Goal: Find specific page/section: Find specific page/section

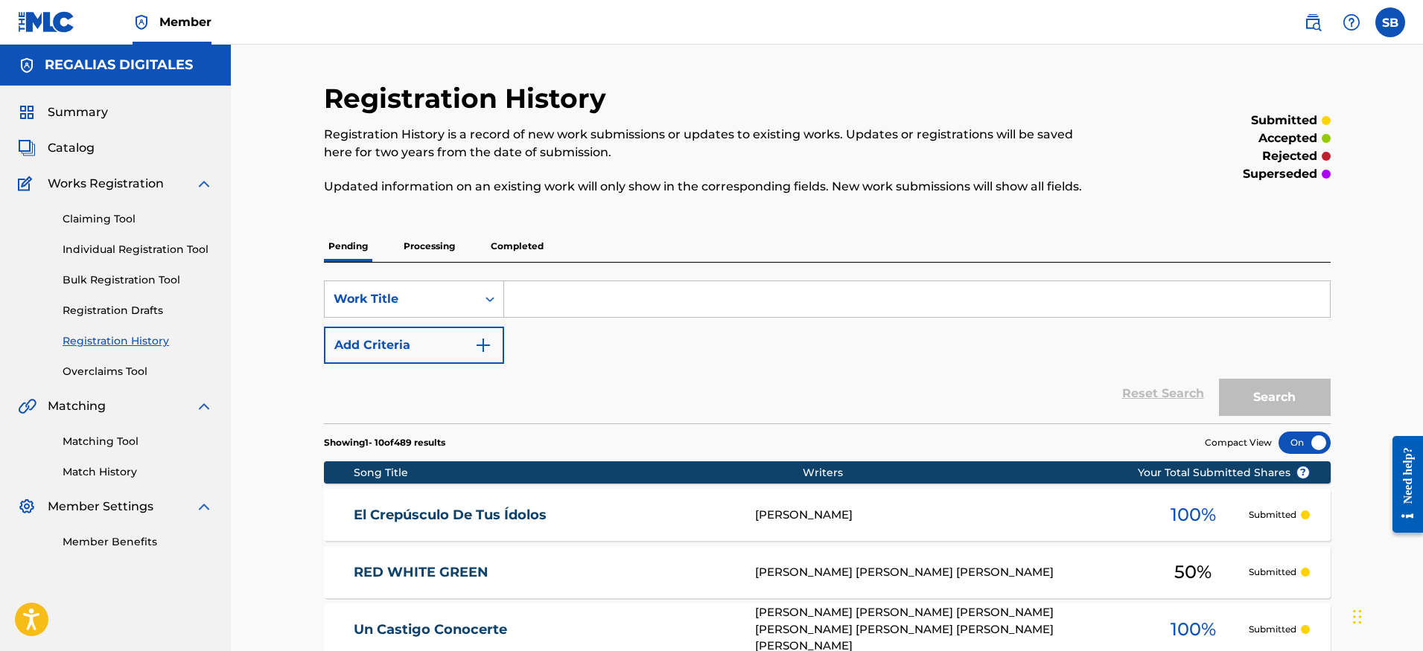
click at [162, 246] on link "Individual Registration Tool" at bounding box center [138, 250] width 150 height 16
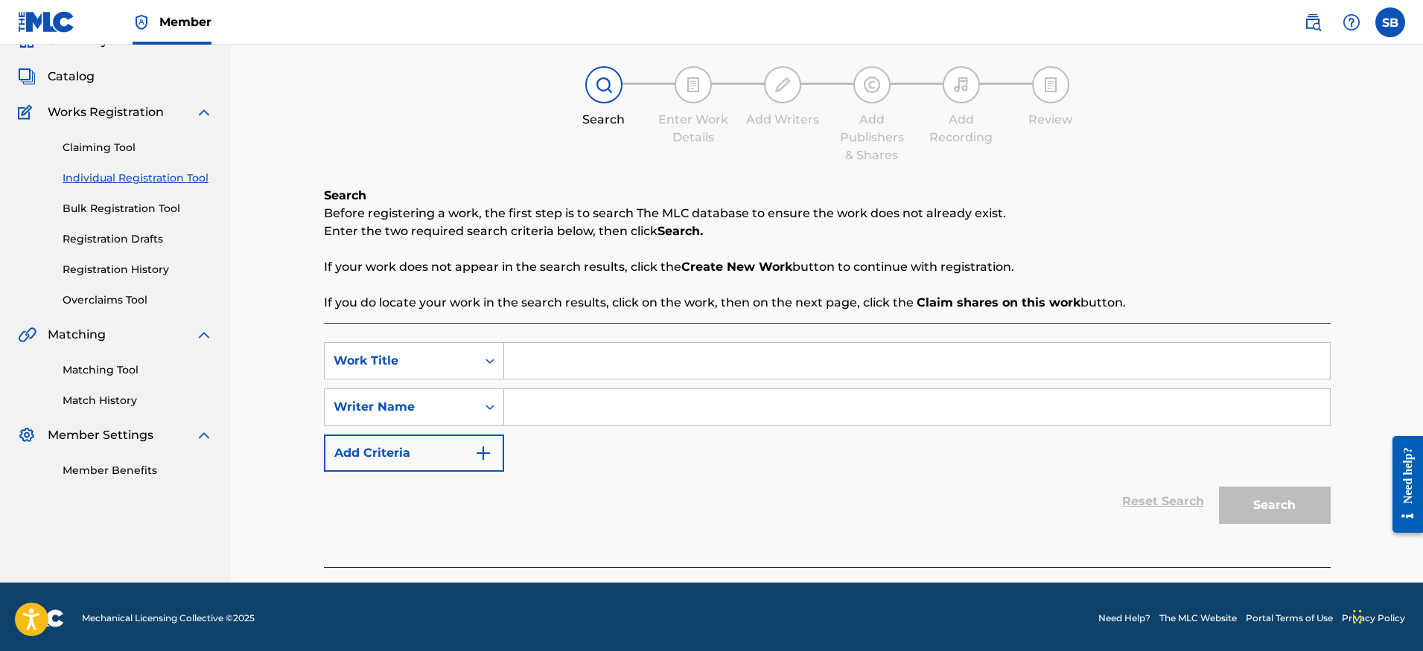
scroll to position [74, 0]
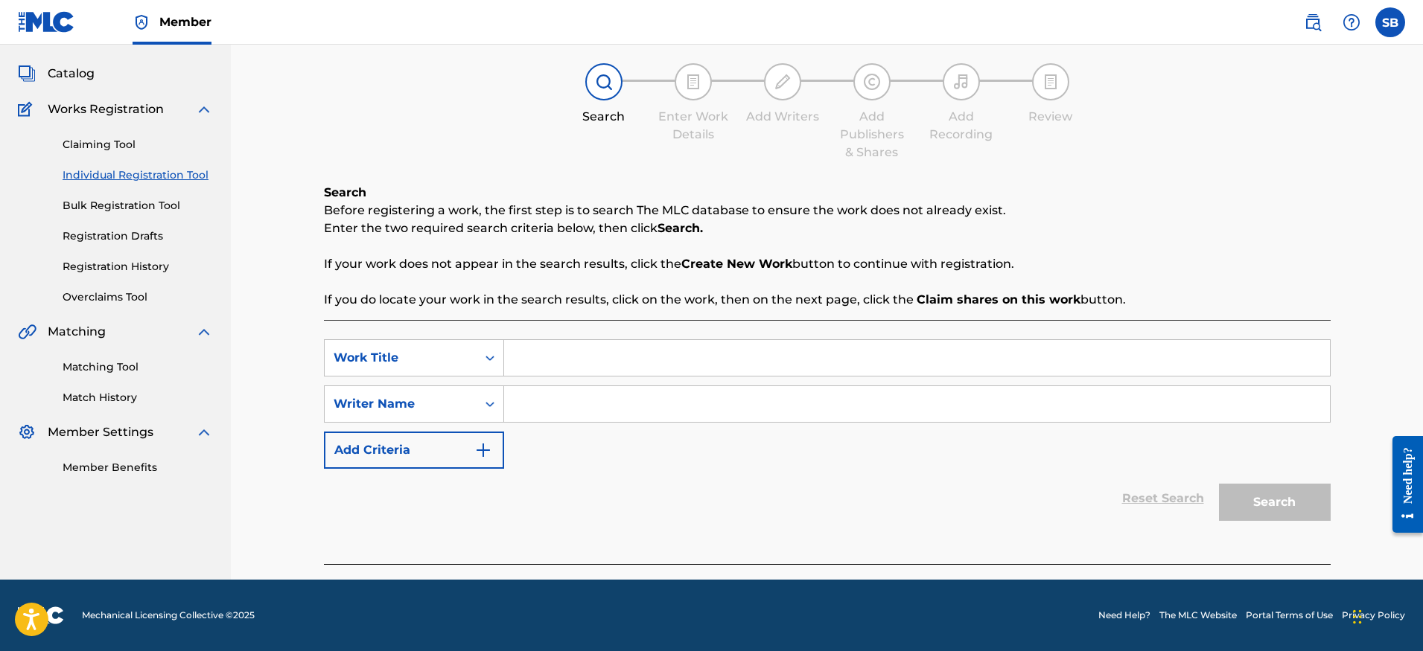
click at [589, 349] on input "Search Form" at bounding box center [917, 358] width 826 height 36
paste input "[URL][DOMAIN_NAME]"
type input "[URL][DOMAIN_NAME]"
drag, startPoint x: 973, startPoint y: 355, endPoint x: 517, endPoint y: 339, distance: 456.6
click at [519, 340] on input "[URL][DOMAIN_NAME]" at bounding box center [917, 358] width 826 height 36
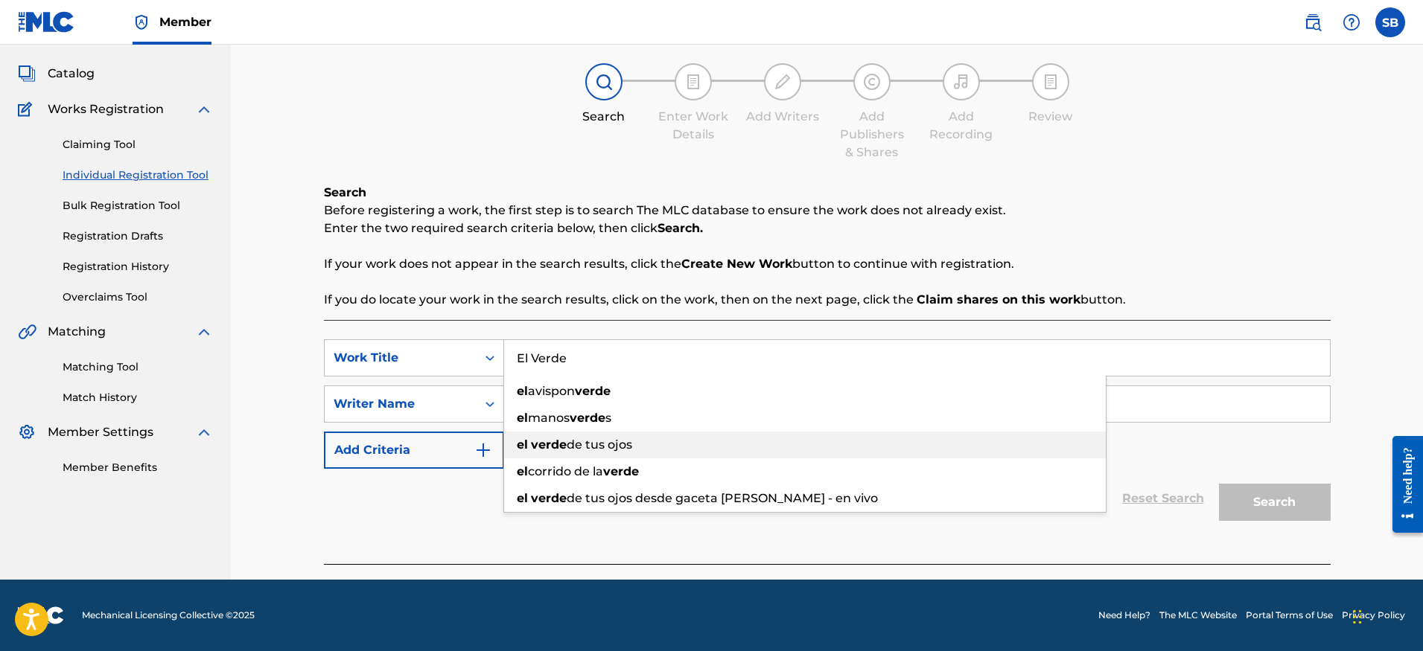
click at [625, 441] on span "de tus ojos" at bounding box center [600, 445] width 66 height 14
type input "el verde de tus ojos"
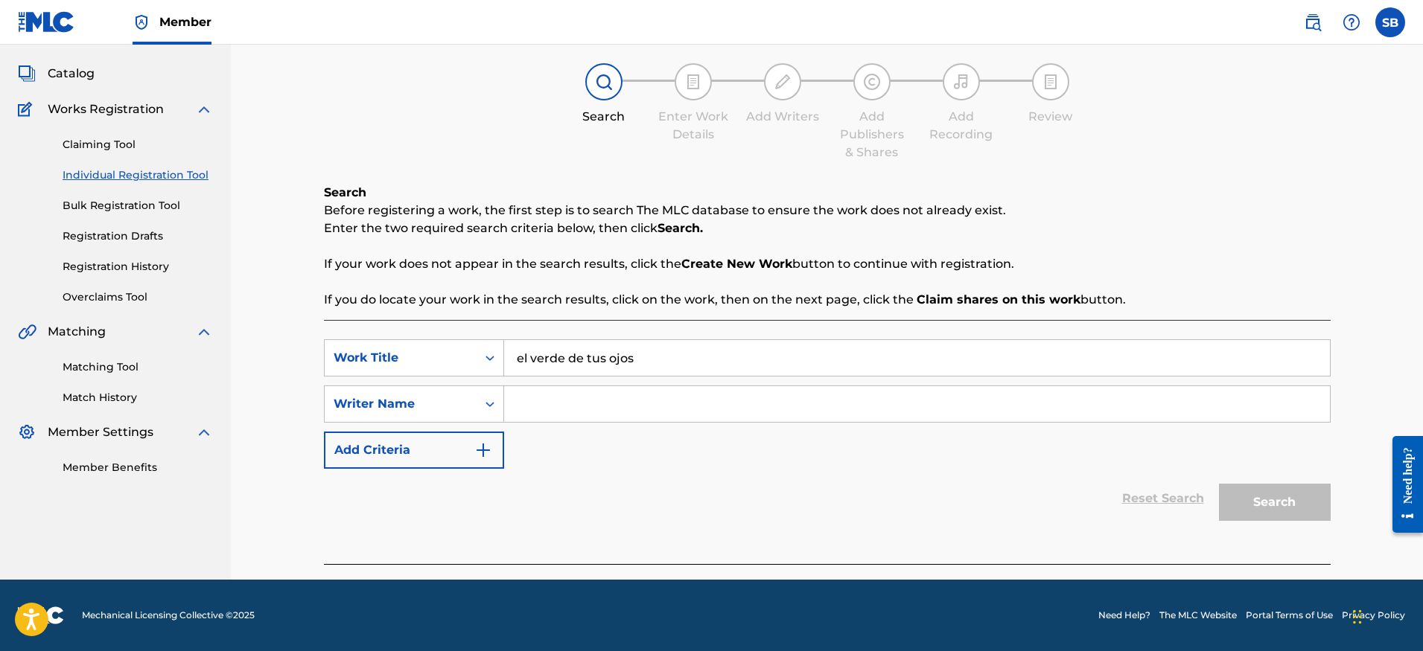
click at [637, 413] on input "Search Form" at bounding box center [917, 404] width 826 height 36
paste input "[PERSON_NAME] [PERSON_NAME]"
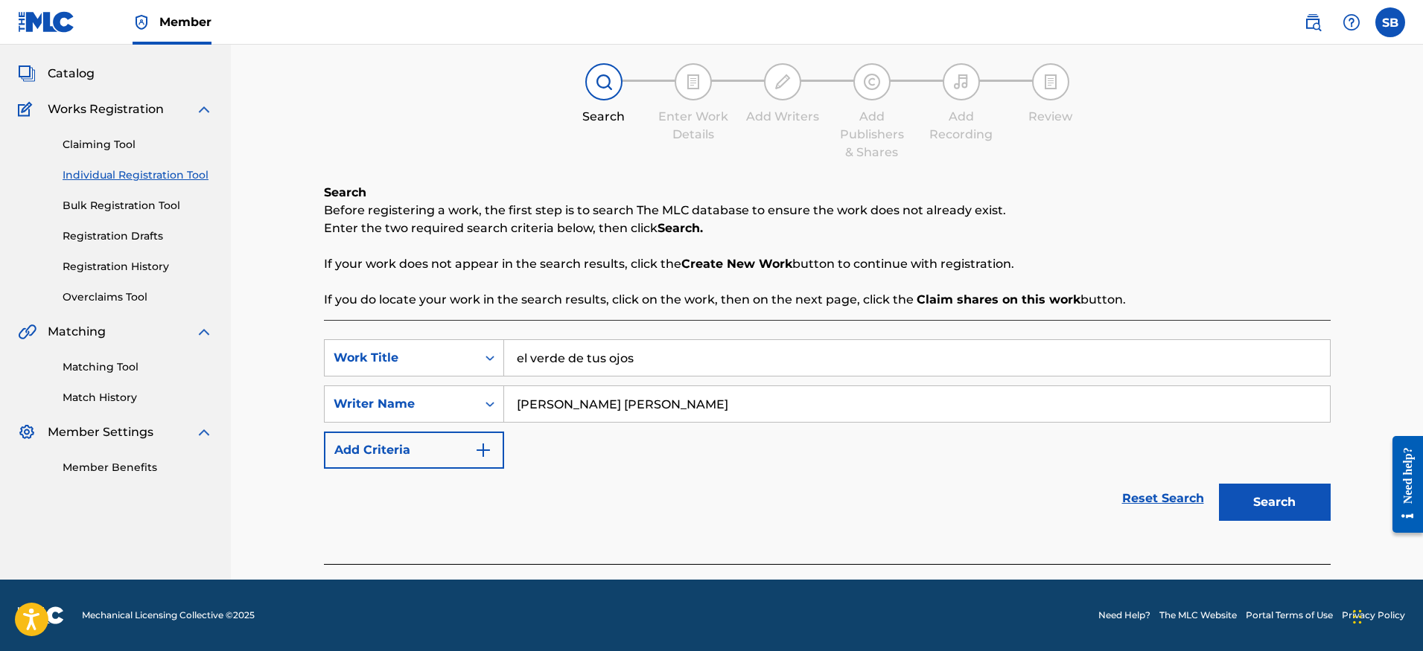
type input "[PERSON_NAME] [PERSON_NAME]"
click at [1289, 511] on button "Search" at bounding box center [1275, 502] width 112 height 37
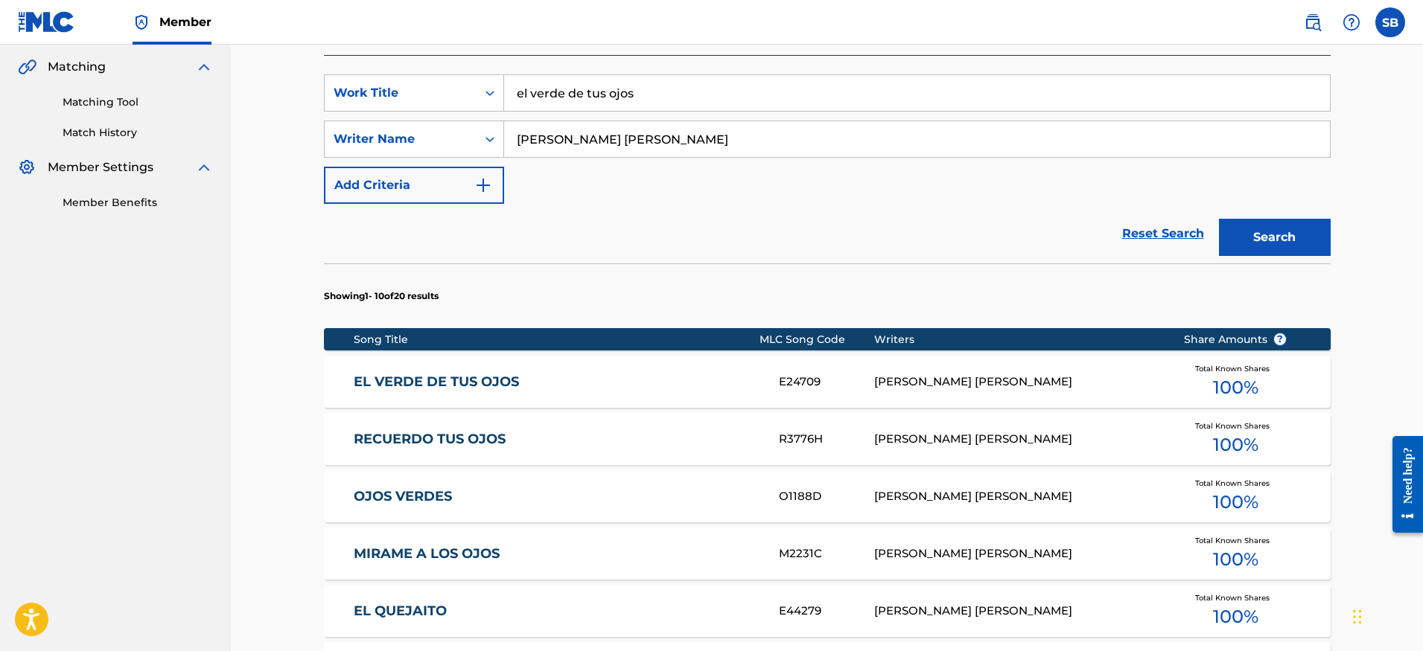
scroll to position [425, 0]
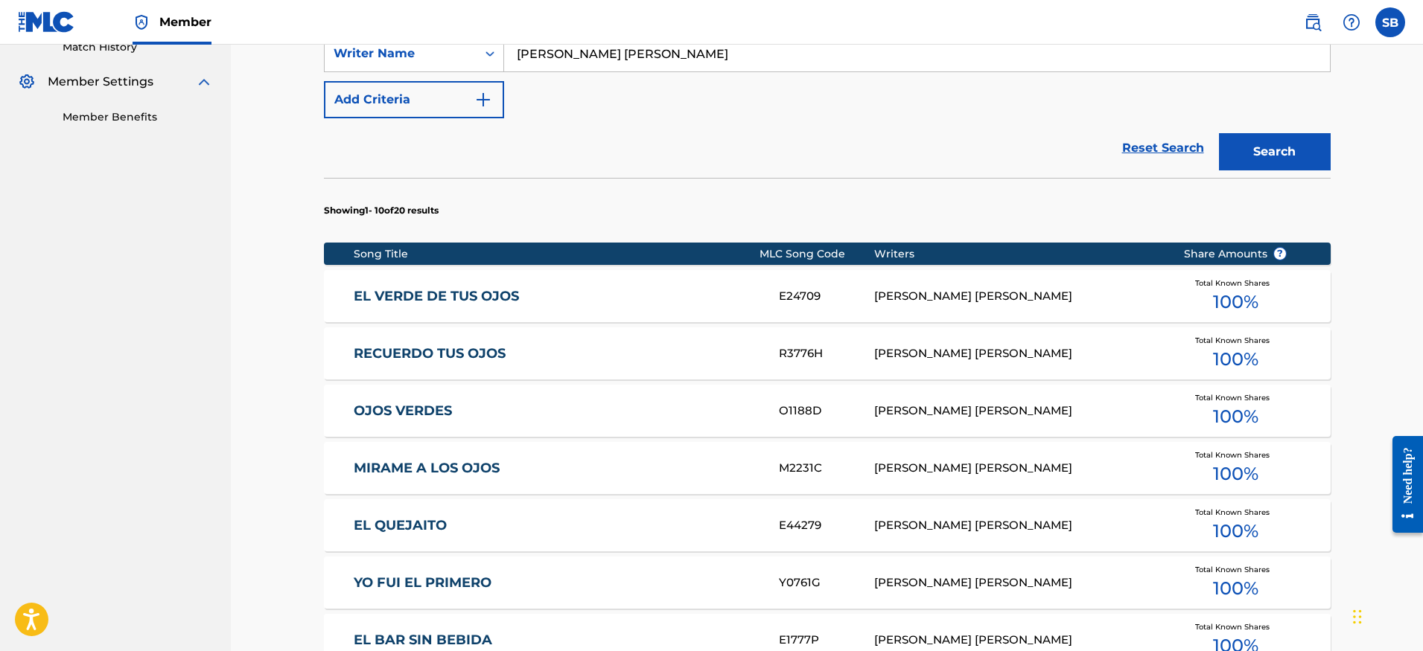
click at [994, 296] on div "[PERSON_NAME] [PERSON_NAME]" at bounding box center [1017, 296] width 287 height 17
